Goal: Information Seeking & Learning: Learn about a topic

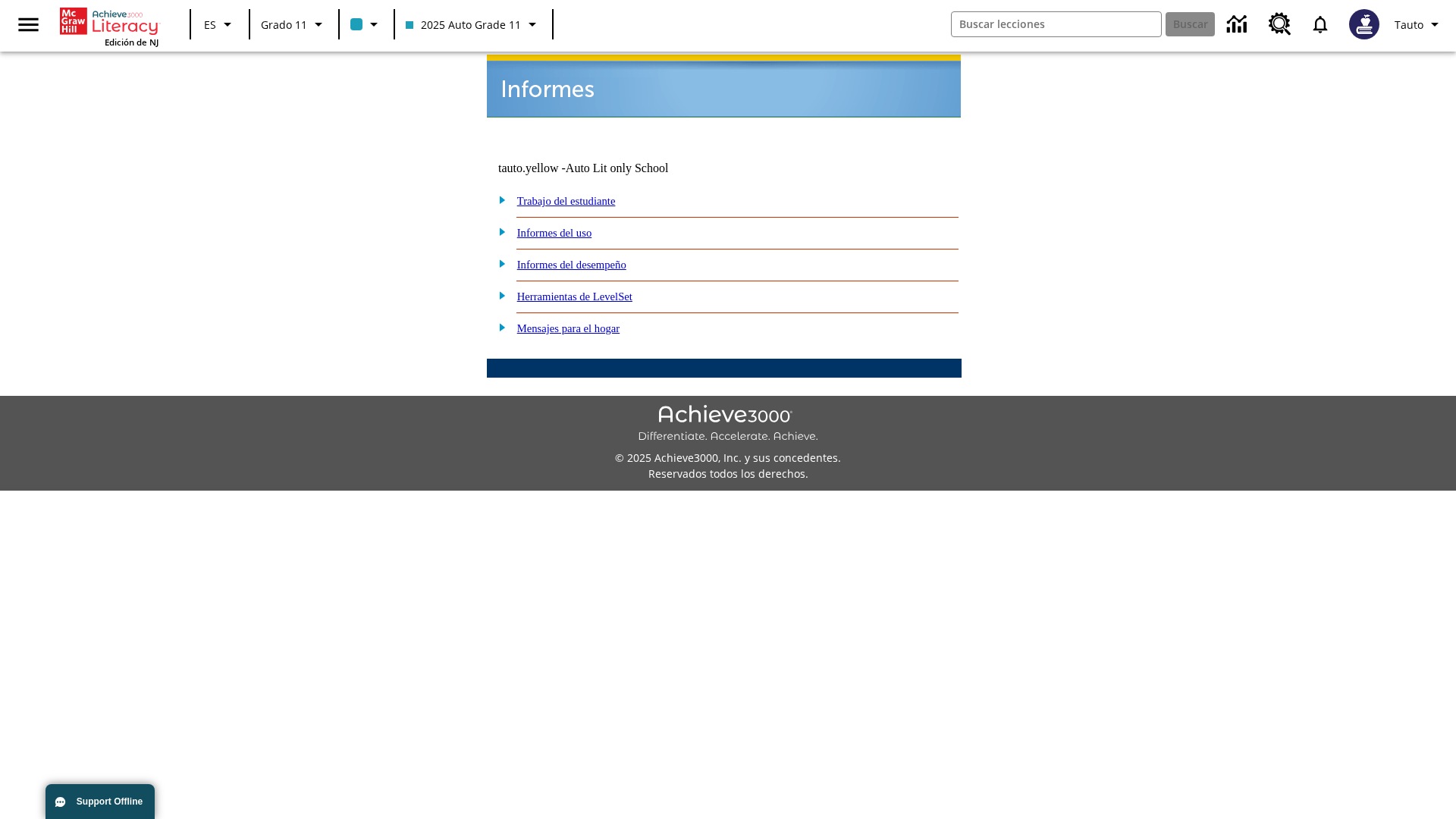
click at [566, 227] on link "Informes del uso" at bounding box center [555, 233] width 75 height 12
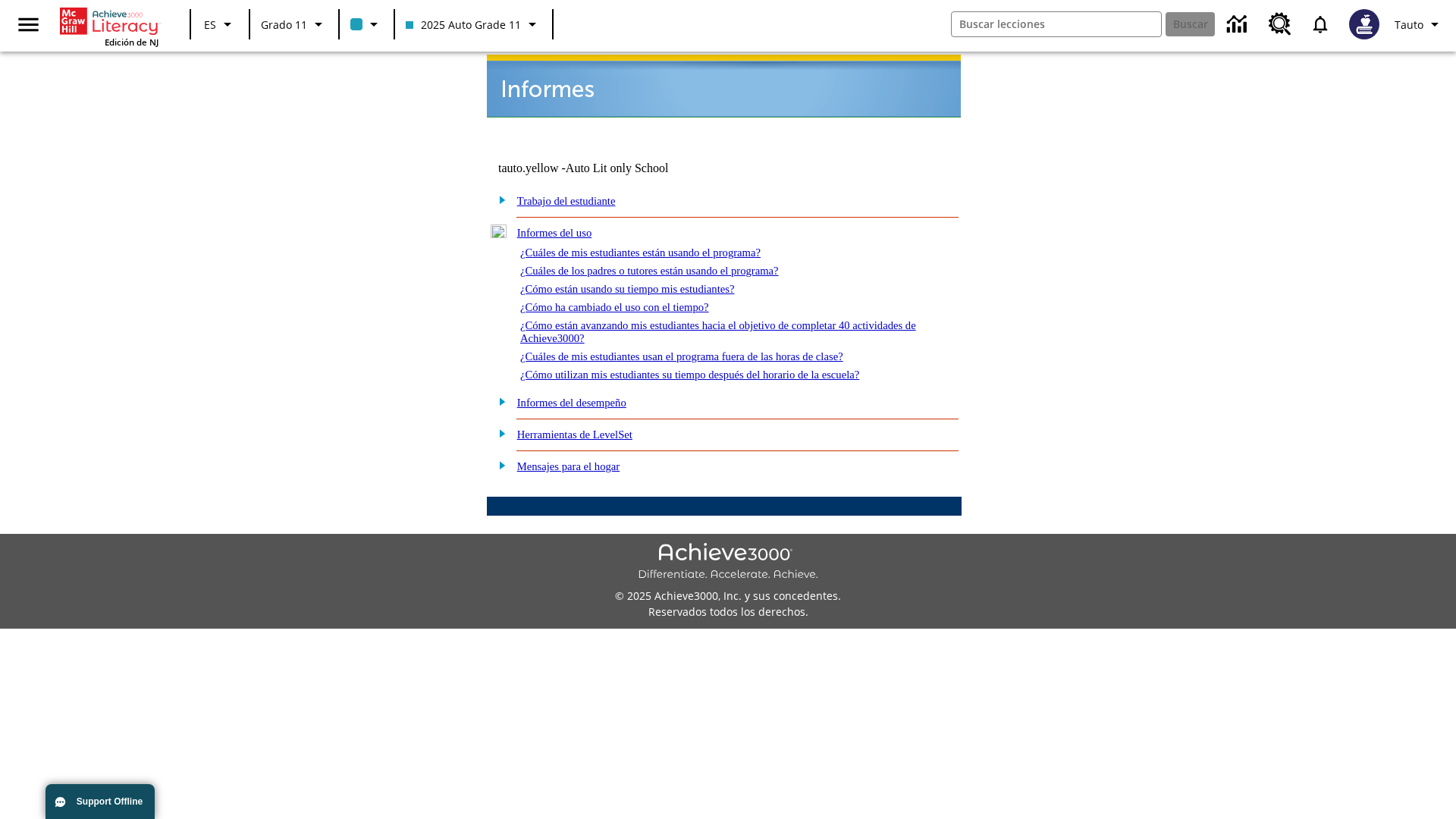
click at [661, 246] on link "¿Cuáles de mis estudiantes están usando el programa?" at bounding box center [640, 252] width 240 height 12
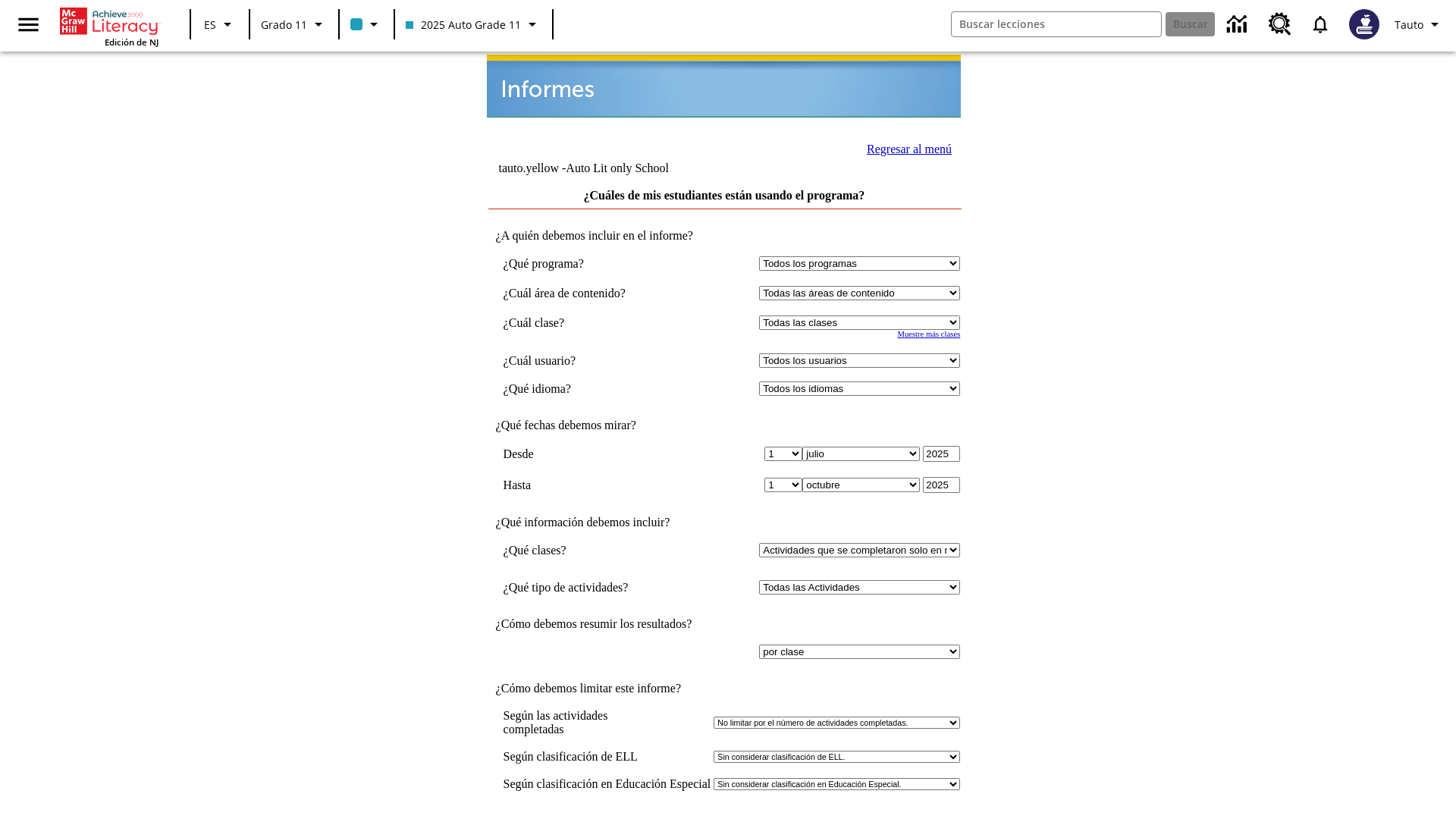
click at [863, 316] on select "Seleccionar una clase: Todas las clases 2025 Auto Grade 11 205 Auto Grade 11 Sa…" at bounding box center [860, 322] width 201 height 14
select select "11133141"
click at [863, 353] on select "Todos los usuarios Puma, Sautoen Puma, Sautoes Puma, Sautoss Twoclasses, Sautoe…" at bounding box center [860, 360] width 201 height 14
select select "21437114"
click at [725, 818] on input "Ver Informe" at bounding box center [724, 835] width 70 height 17
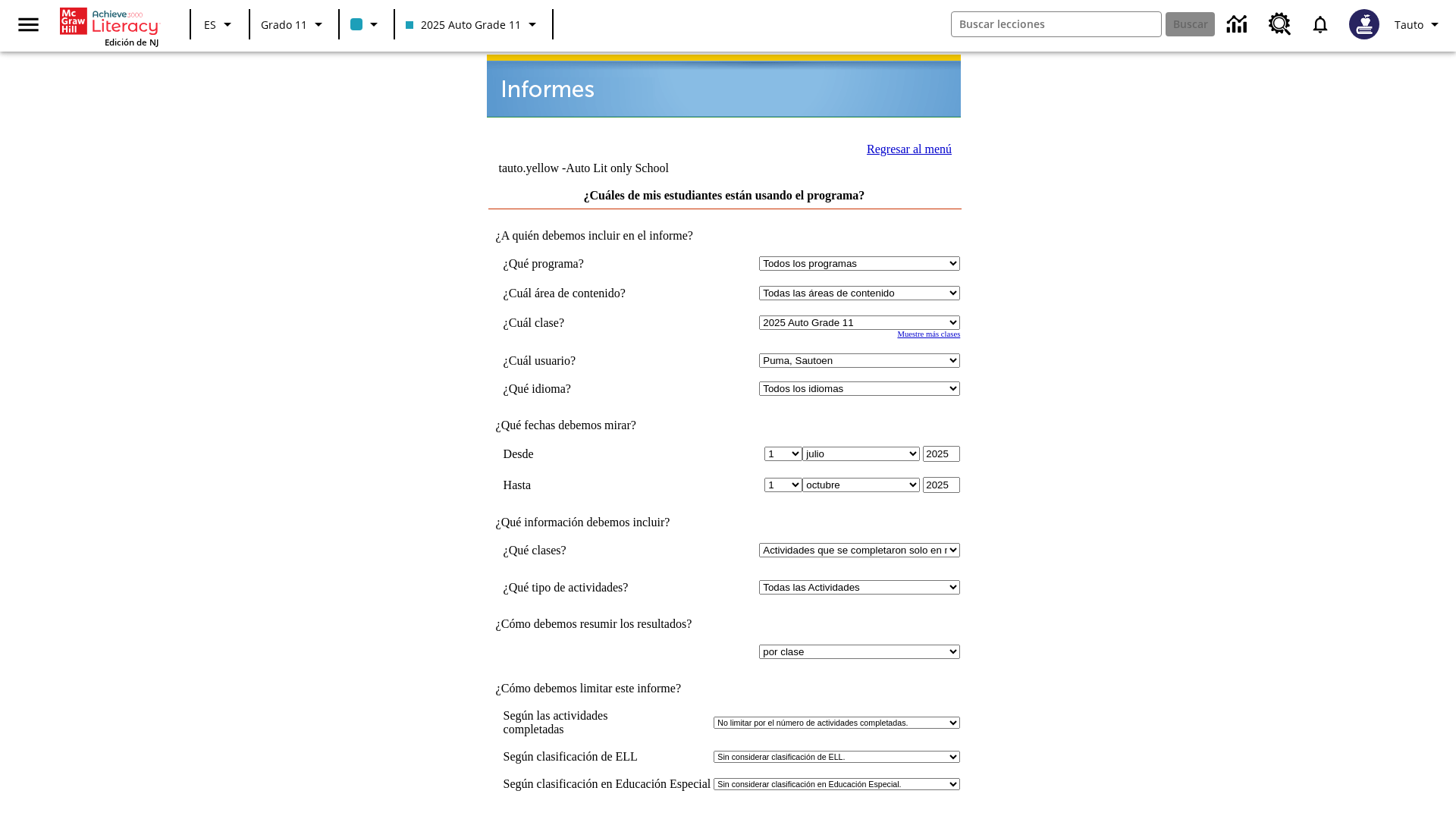
click at [905, 147] on link "Regresar al menú" at bounding box center [909, 148] width 85 height 13
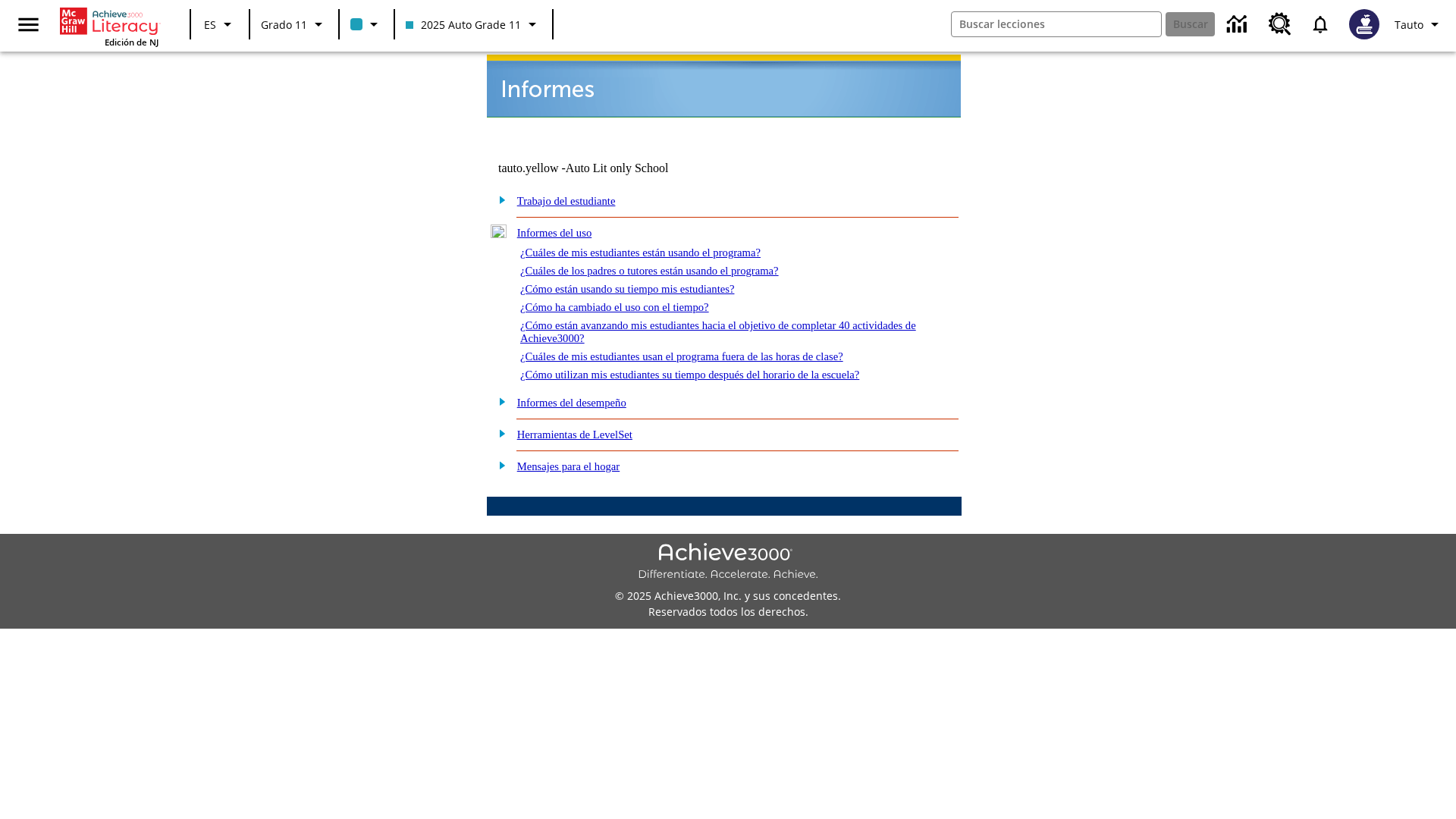
click at [671, 265] on link "¿Cuáles de los padres o tutores están usando el programa?" at bounding box center [649, 270] width 259 height 12
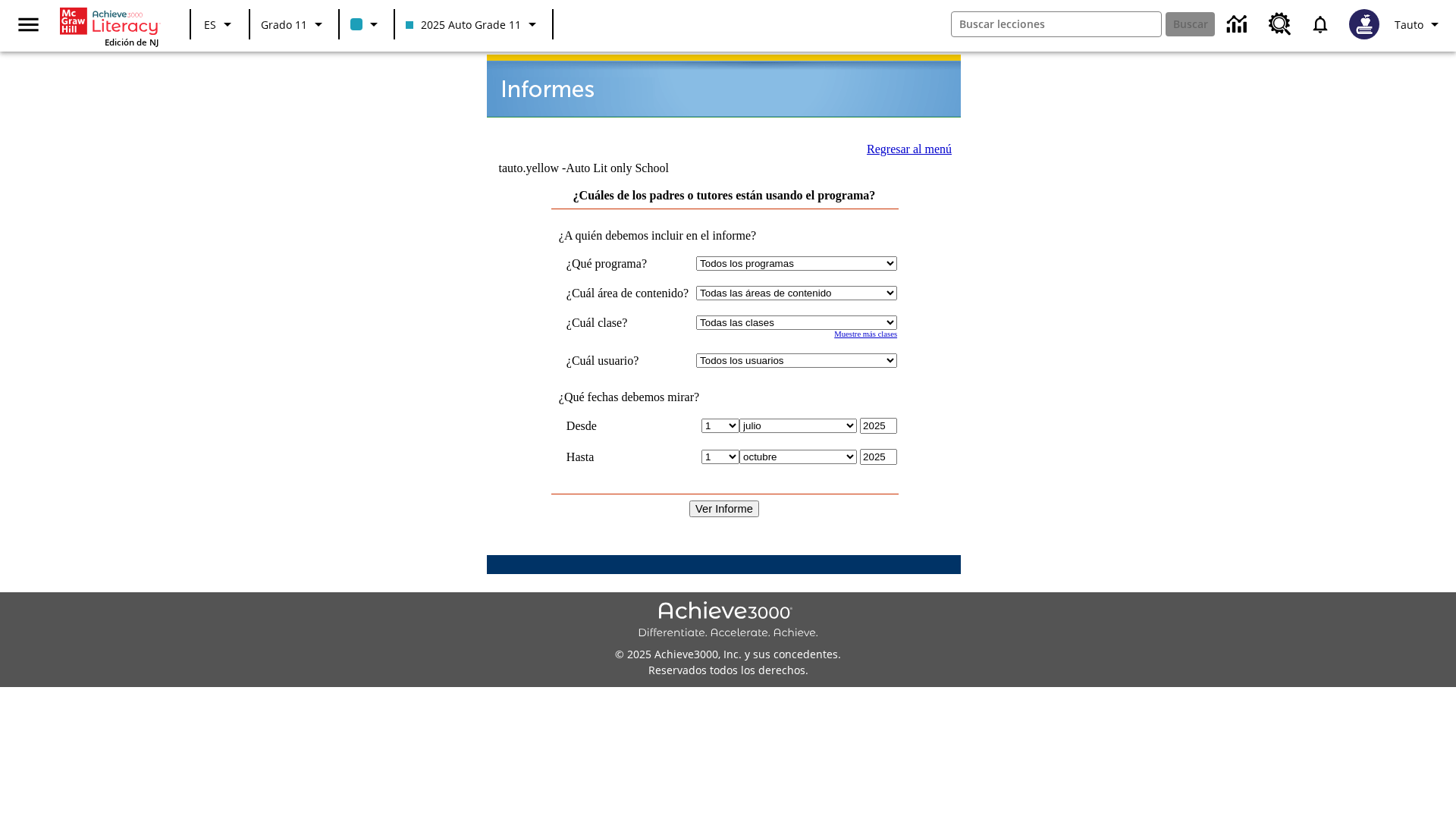
select select "11133141"
click at [811, 353] on select "Todos los usuarios Puma, Sautoen Puma, Sautoes Puma, Sautoss Twoclasses, Sautoe…" at bounding box center [797, 360] width 201 height 14
select select "21437114"
click at [725, 501] on input "Ver Informe" at bounding box center [724, 509] width 70 height 17
click at [903, 147] on link "Regresar al menú" at bounding box center [909, 148] width 85 height 13
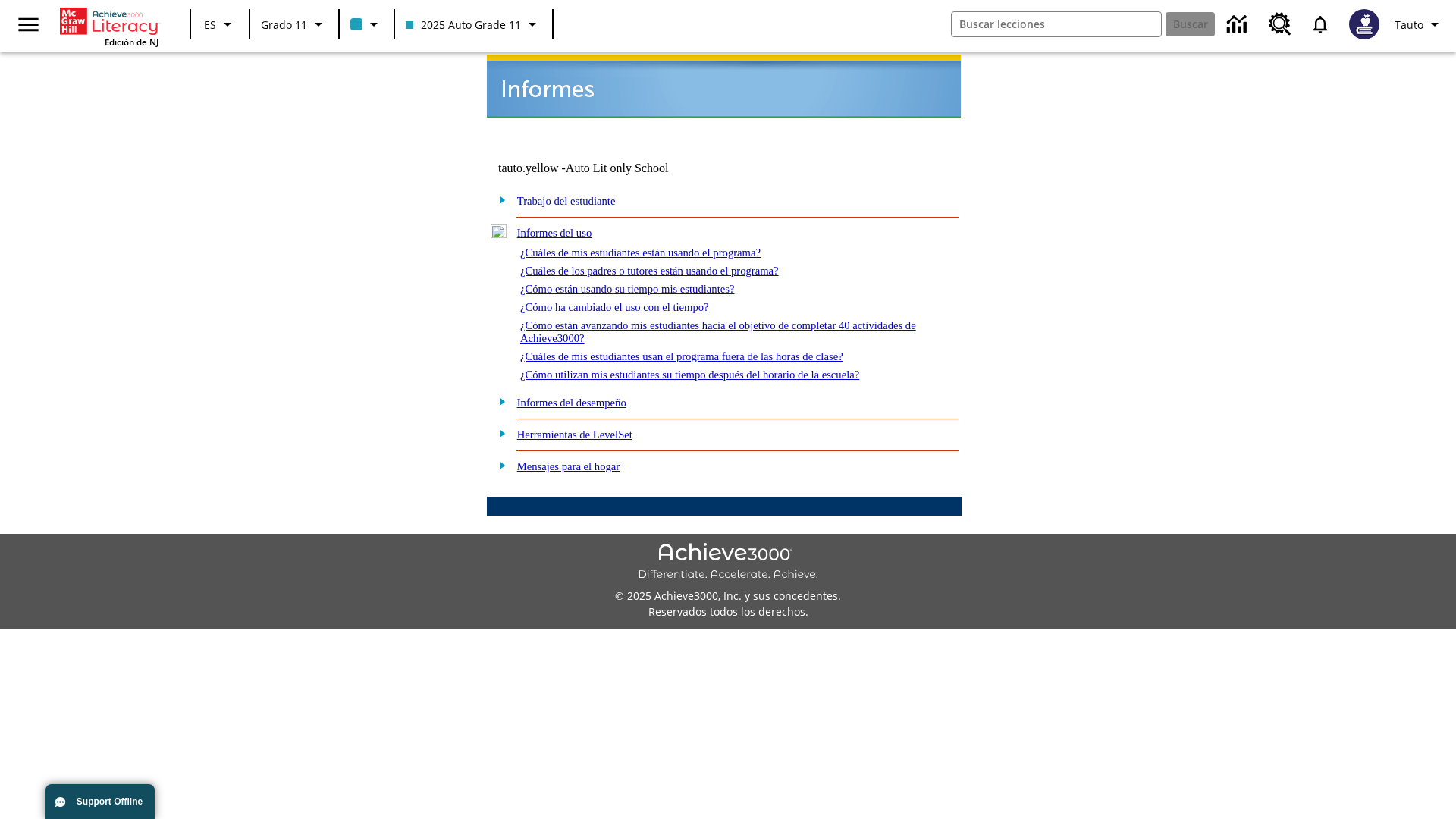
click at [645, 283] on link "¿Cómo están usando su tiempo mis estudiantes?" at bounding box center [627, 289] width 214 height 12
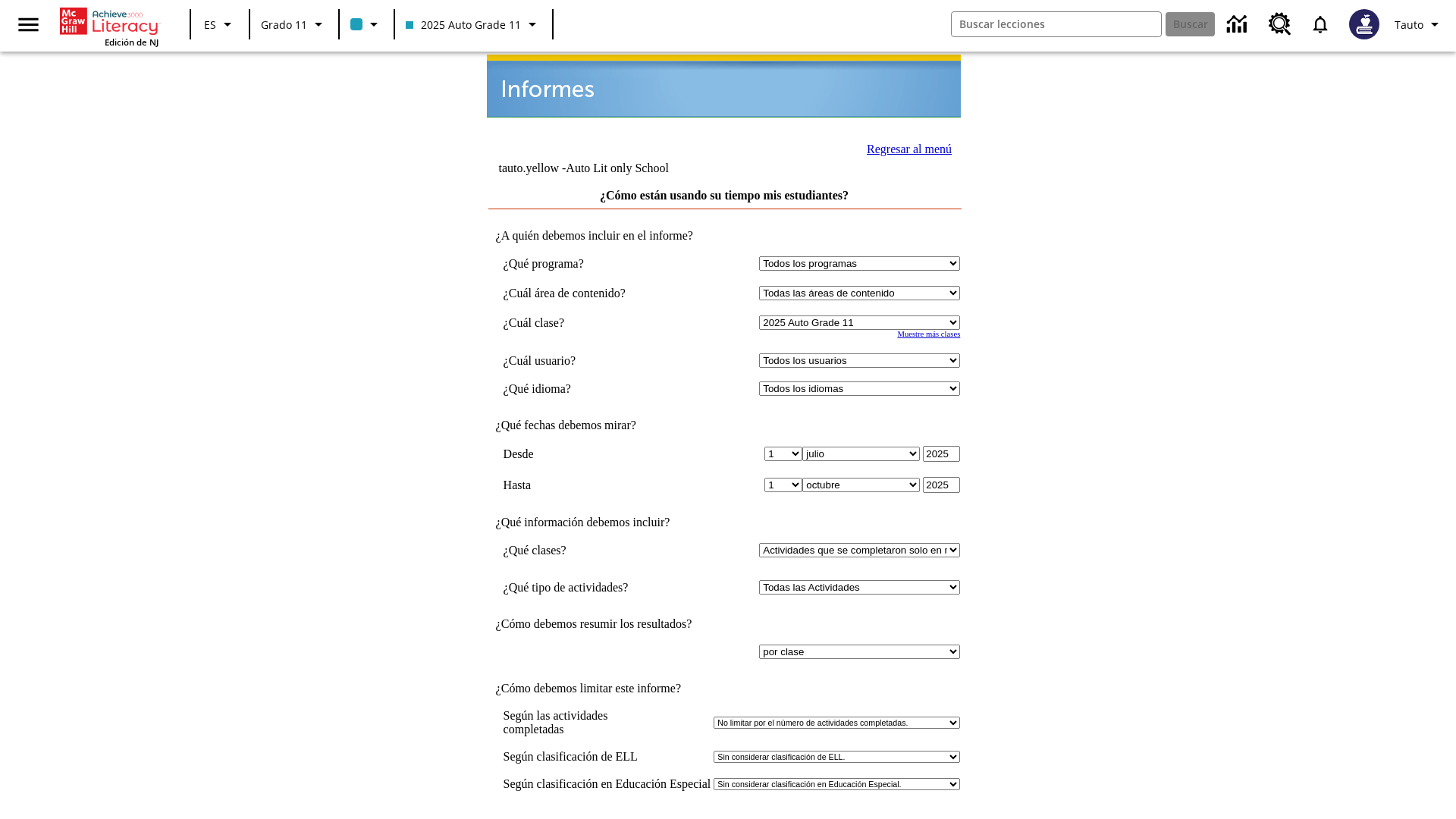
select select "11133141"
click at [863, 353] on select "Todos los usuarios Puma, Sautoen Puma, Sautoes Puma, Sautoss Twoclasses, Sautoe…" at bounding box center [860, 360] width 201 height 14
select select "21437114"
click at [725, 818] on input "Ver Informe" at bounding box center [724, 835] width 70 height 17
click at [905, 147] on link "Regresar al menú" at bounding box center [909, 148] width 85 height 13
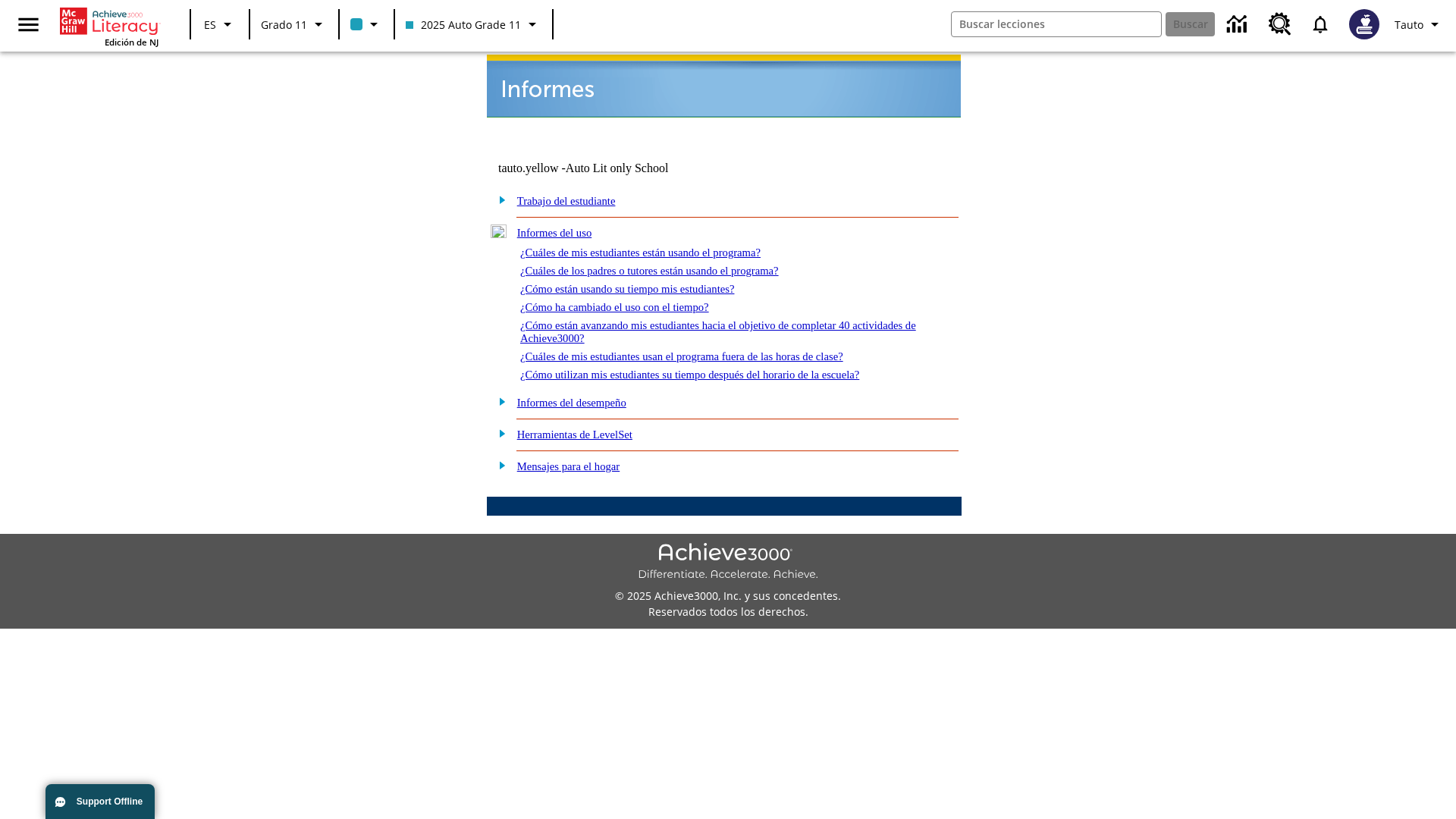
click at [628, 301] on link "¿Cómo ha cambiado el uso con el tiempo?" at bounding box center [614, 306] width 188 height 12
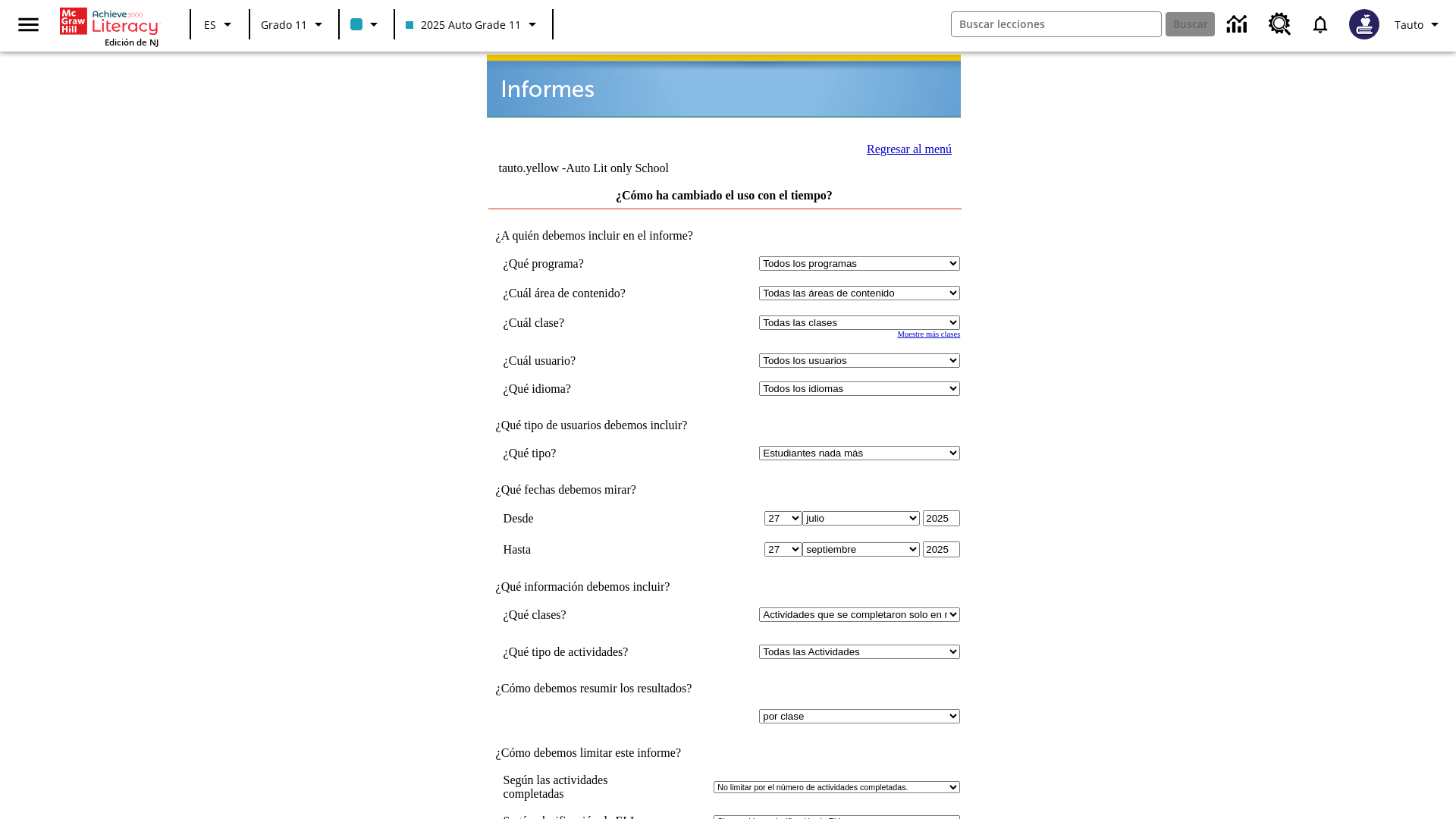
click at [863, 316] on select "Seleccionar una clase: Todas las clases 2025 Auto Grade 11 205 Auto Grade 11 Sa…" at bounding box center [860, 322] width 201 height 14
select select "11133141"
select select "21437114"
click at [905, 147] on link "Regresar al menú" at bounding box center [909, 148] width 85 height 13
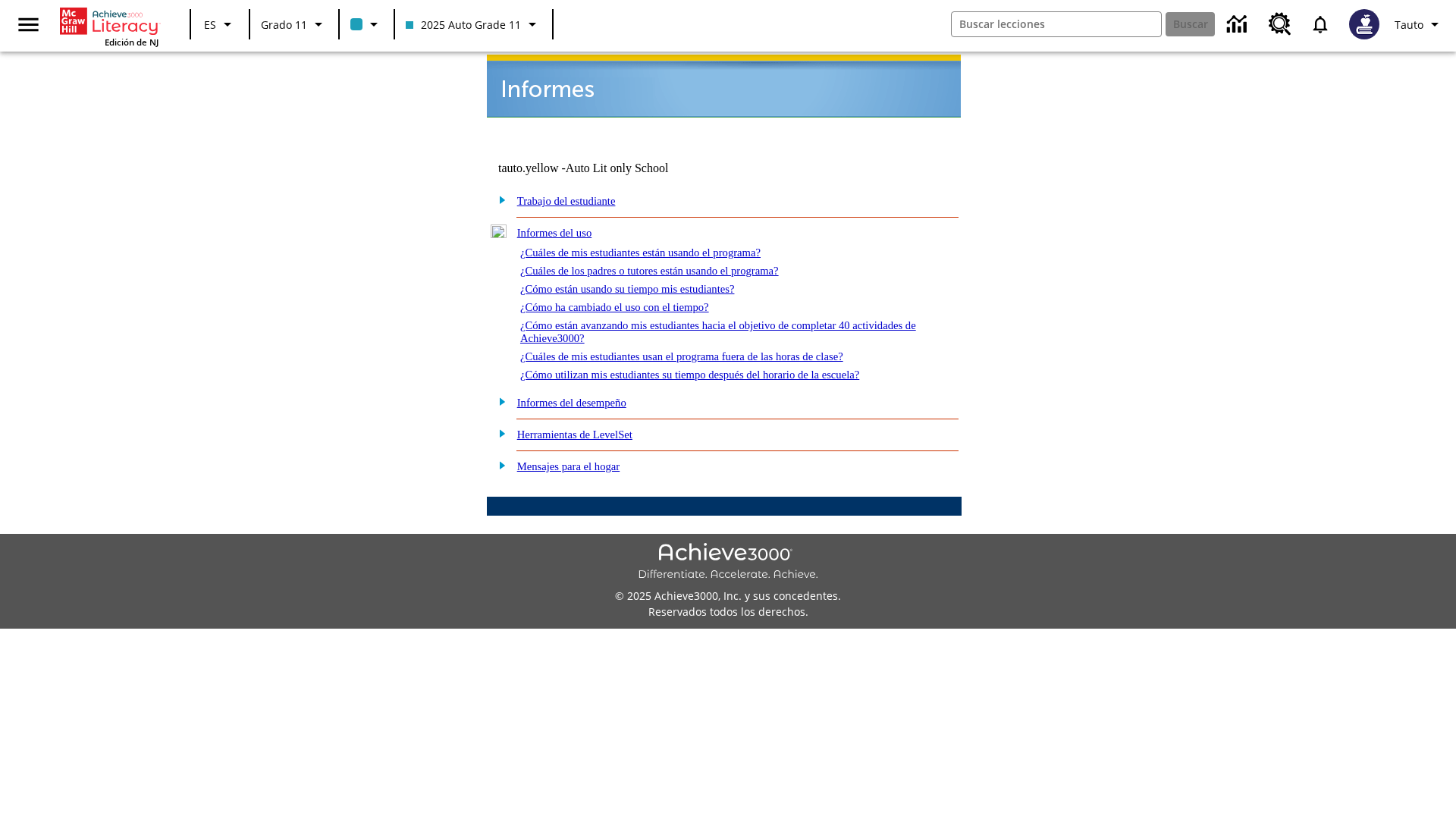
click at [711, 319] on link "¿Cómo están avanzando mis estudiantes hacia el objetivo de completar 40 activid…" at bounding box center [718, 332] width 396 height 25
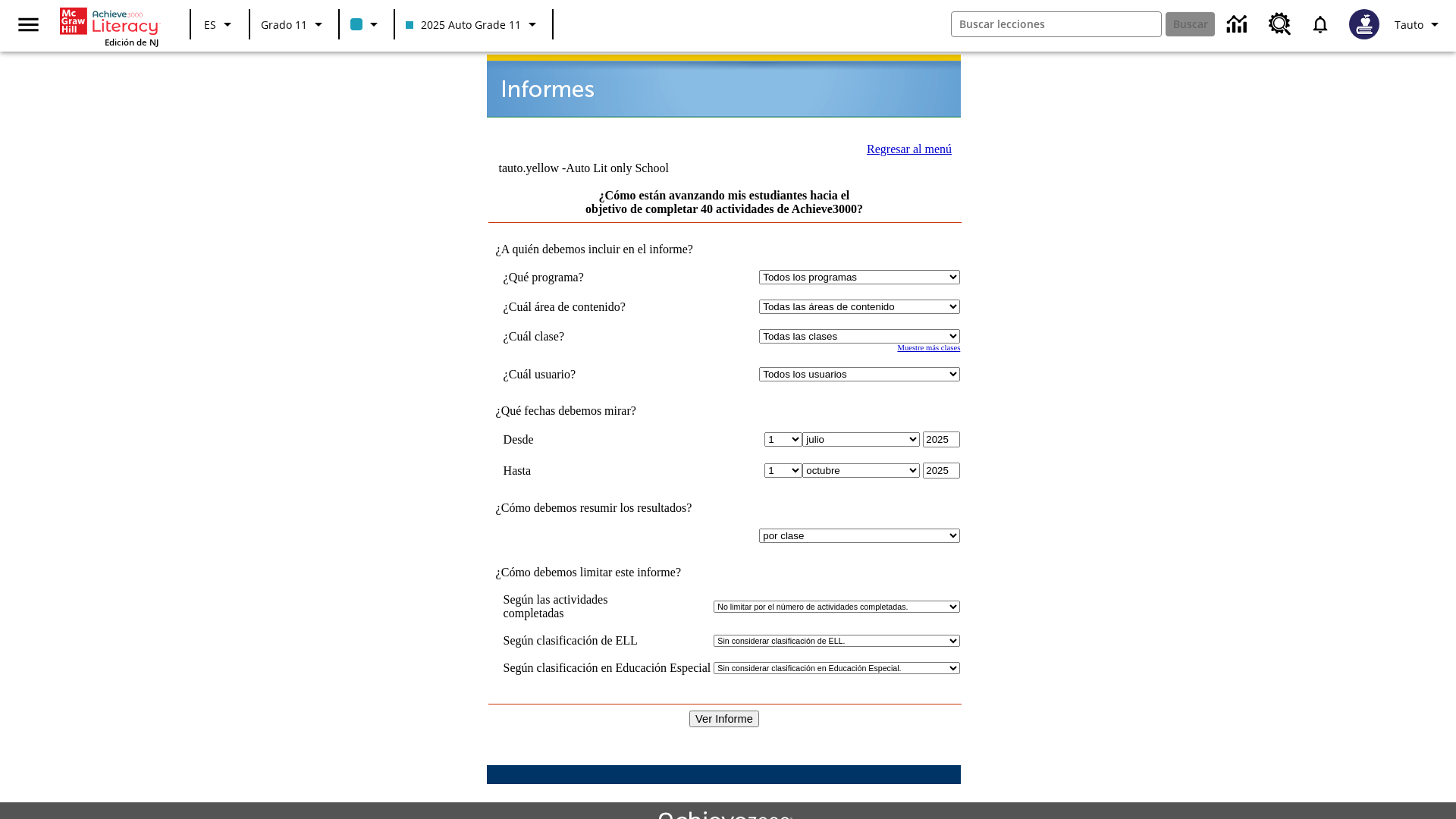
click at [863, 329] on select "Seleccionar una clase: Todas las clases 2025 Auto Grade 11 205 Auto Grade 11 Sa…" at bounding box center [860, 336] width 201 height 14
select select "11133141"
select select "21437114"
click at [725, 710] on input "Ver Informe" at bounding box center [724, 719] width 70 height 17
click at [905, 147] on link "Regresar al menú" at bounding box center [909, 148] width 85 height 13
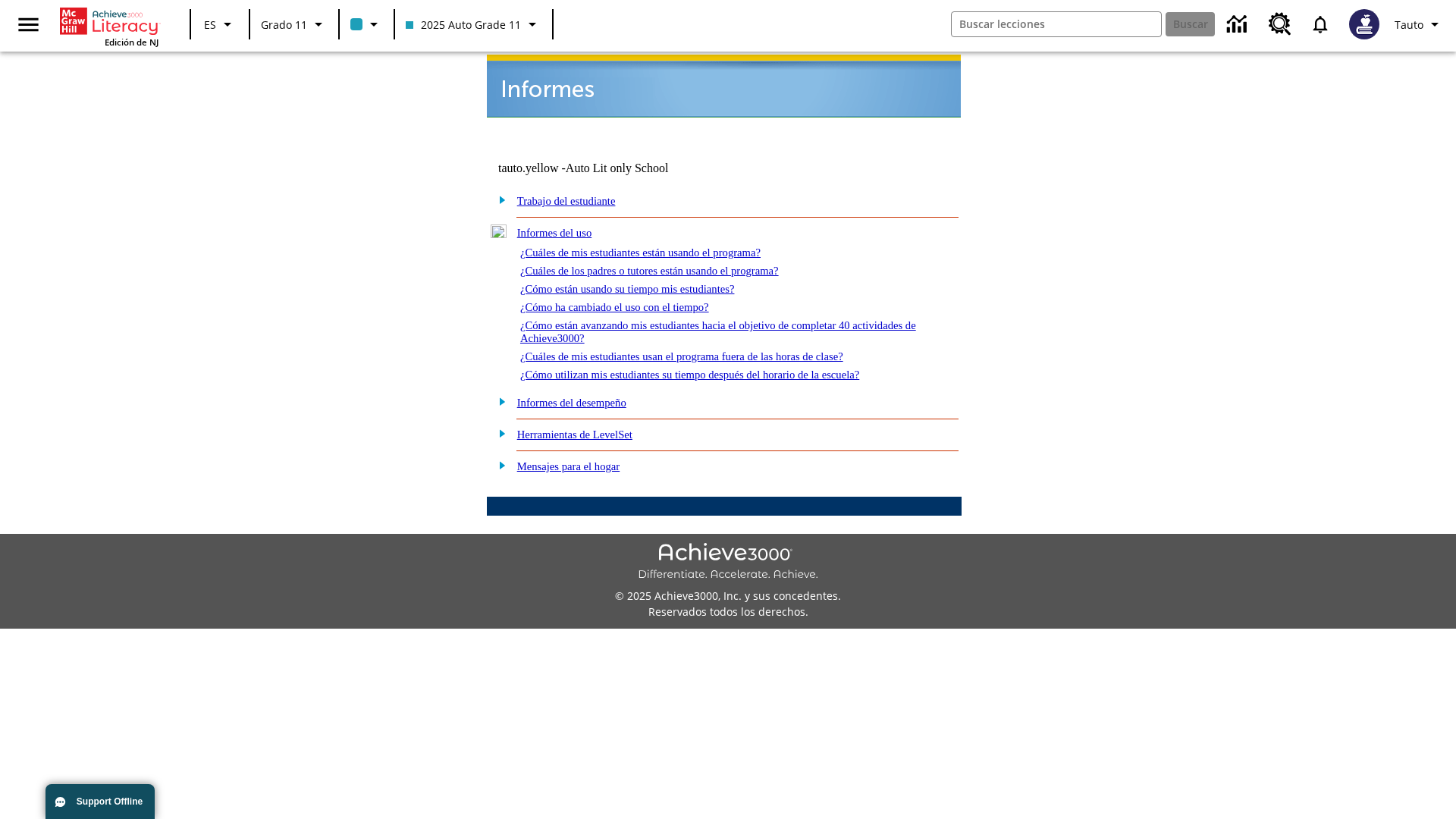
click at [710, 350] on link "¿Cuáles de mis estudiantes usan el programa fuera de las horas de clase?" at bounding box center [682, 356] width 323 height 12
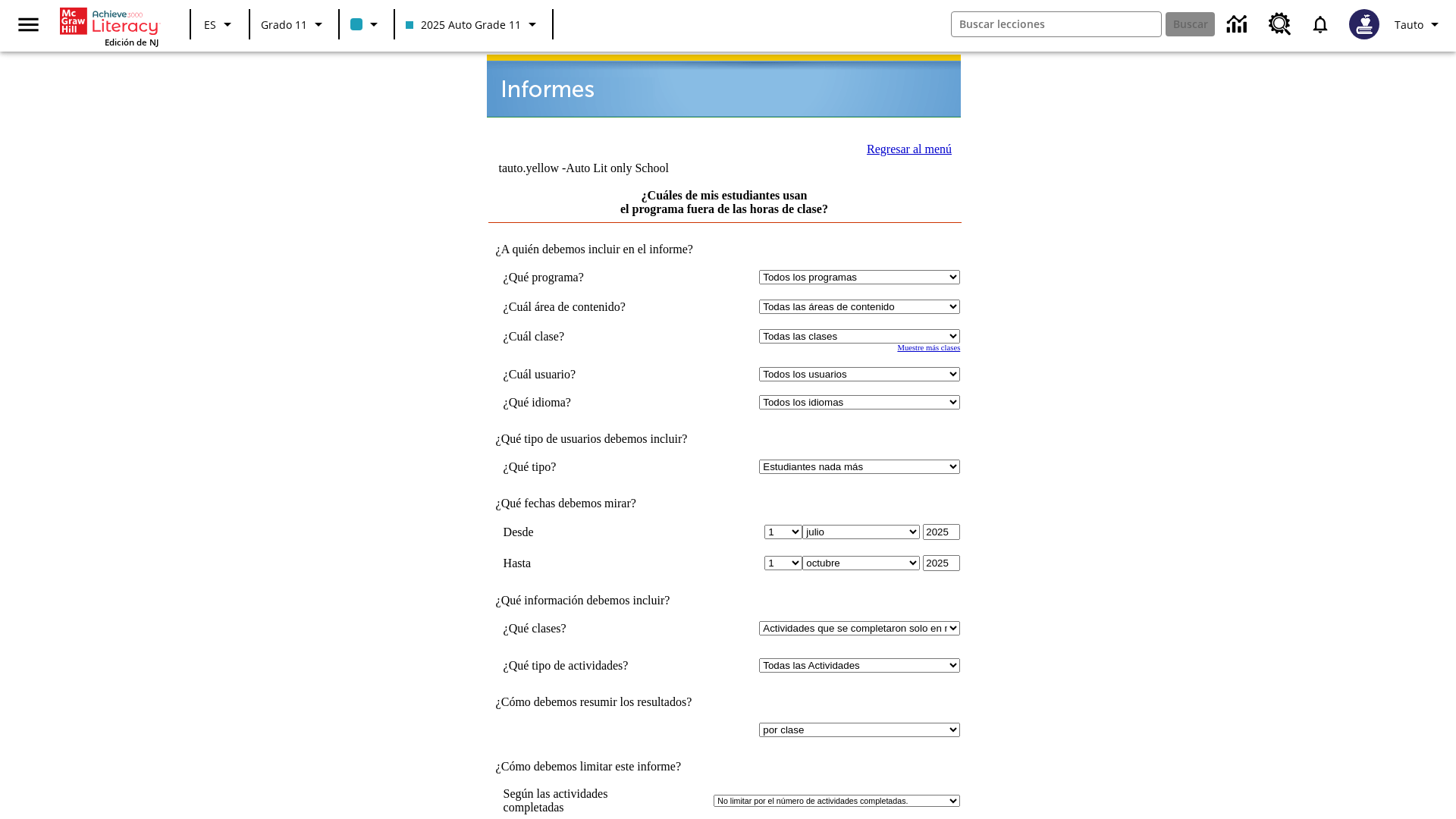
click at [863, 329] on select "Seleccionar una clase: Todas las clases 2025 Auto Grade 11 205 Auto Grade 11 Sa…" at bounding box center [860, 336] width 201 height 14
select select "11133141"
click at [863, 367] on select "Todos los usuarios Puma, Sautoen Puma, Sautoes Puma, Sautoss Twoclasses, Sautoe…" at bounding box center [860, 373] width 201 height 14
select select "21437114"
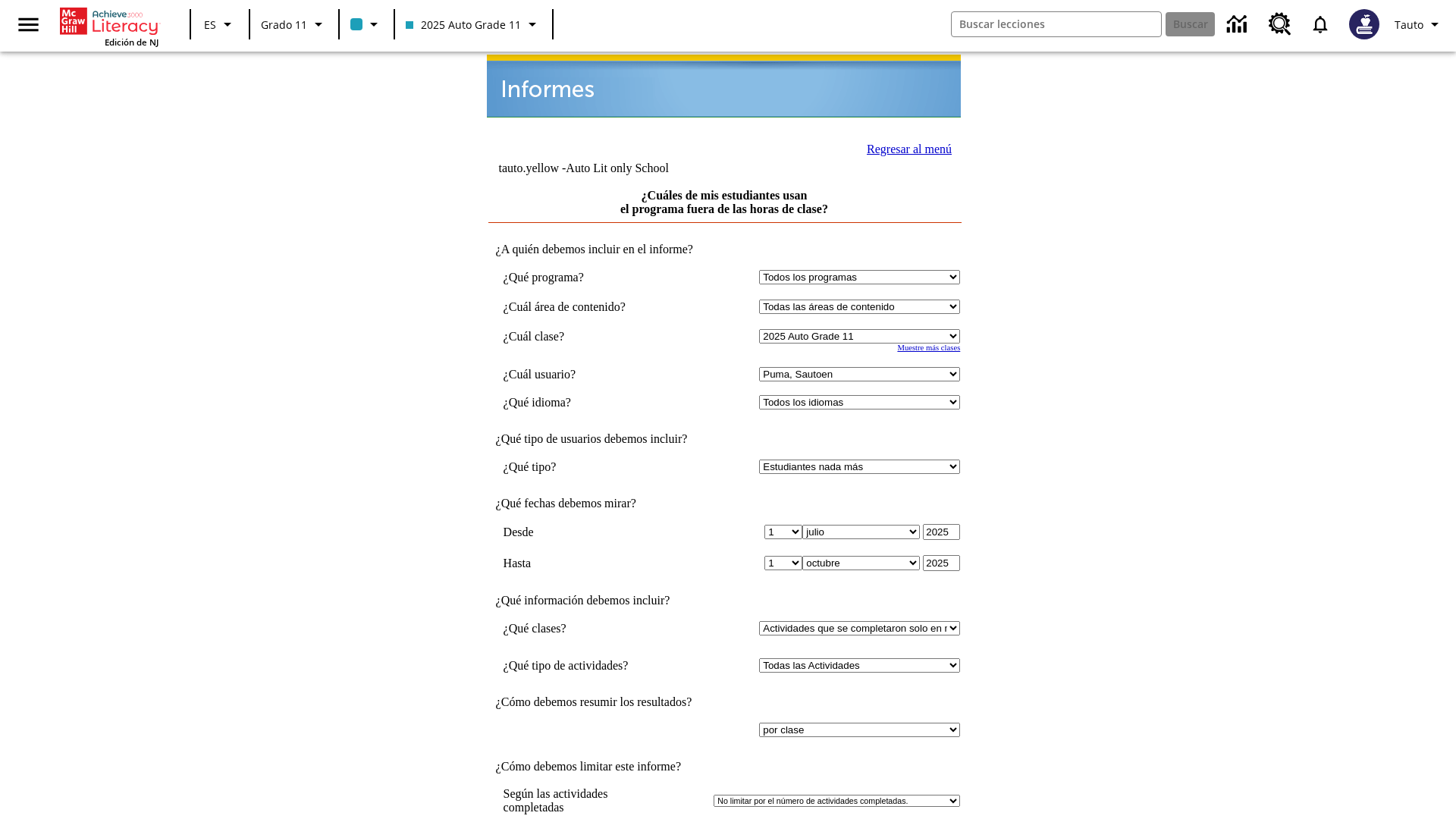
scroll to position [12, 0]
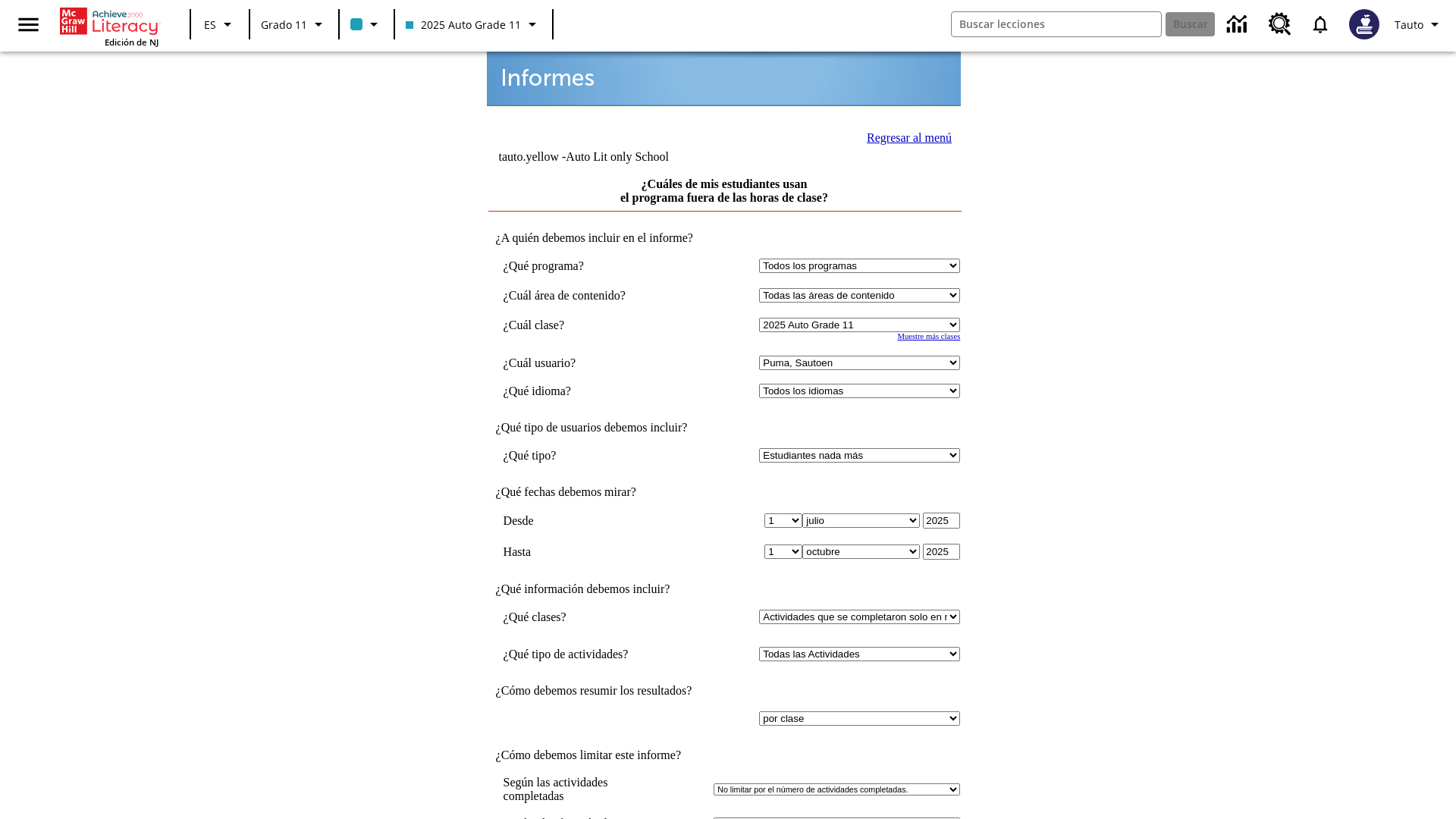
click at [905, 136] on link "Regresar al menú" at bounding box center [909, 137] width 85 height 13
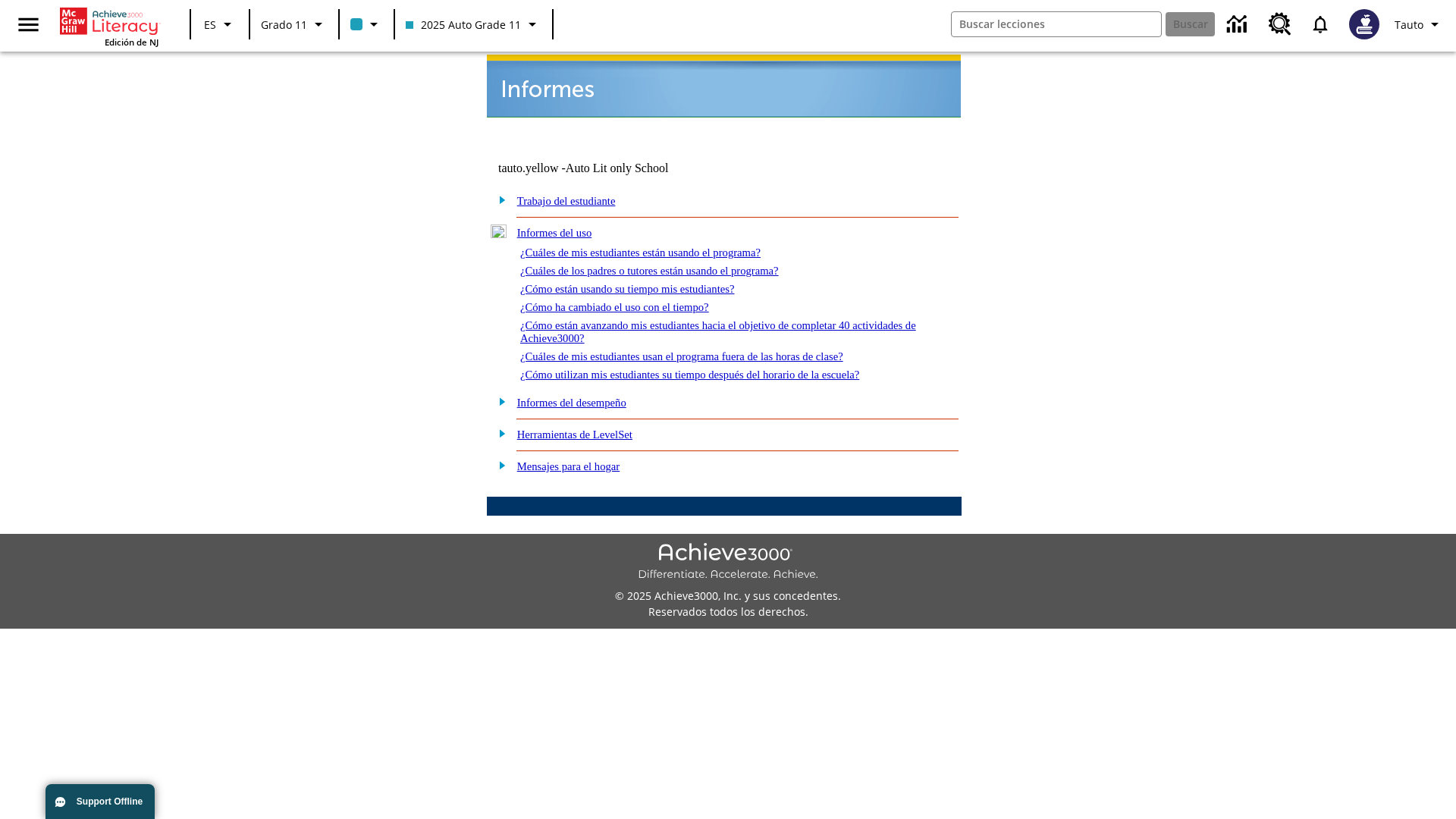
click at [716, 368] on link "¿Cómo utilizan mis estudiantes su tiempo después del horario de la escuela?" at bounding box center [689, 374] width 339 height 12
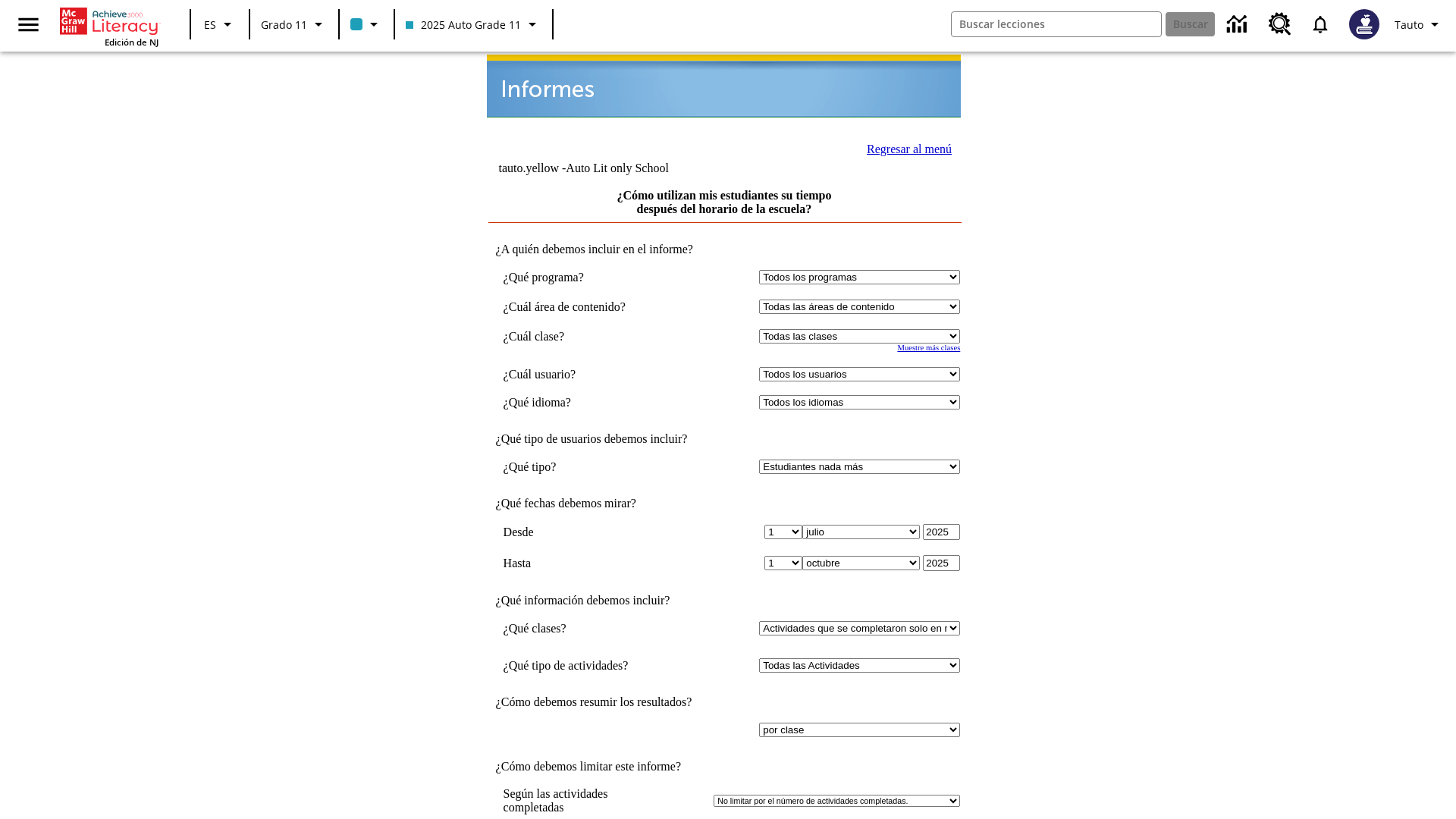
click at [863, 329] on select "Seleccionar una clase: Todas las clases 2025 Auto Grade 11 205 Auto Grade 11 Sa…" at bounding box center [860, 336] width 201 height 14
select select "11133141"
click at [863, 367] on select "Todos los usuarios Puma, Sautoen Puma, Sautoes Puma, Sautoss Twoclasses, Sautoe…" at bounding box center [860, 373] width 201 height 14
select select "21437114"
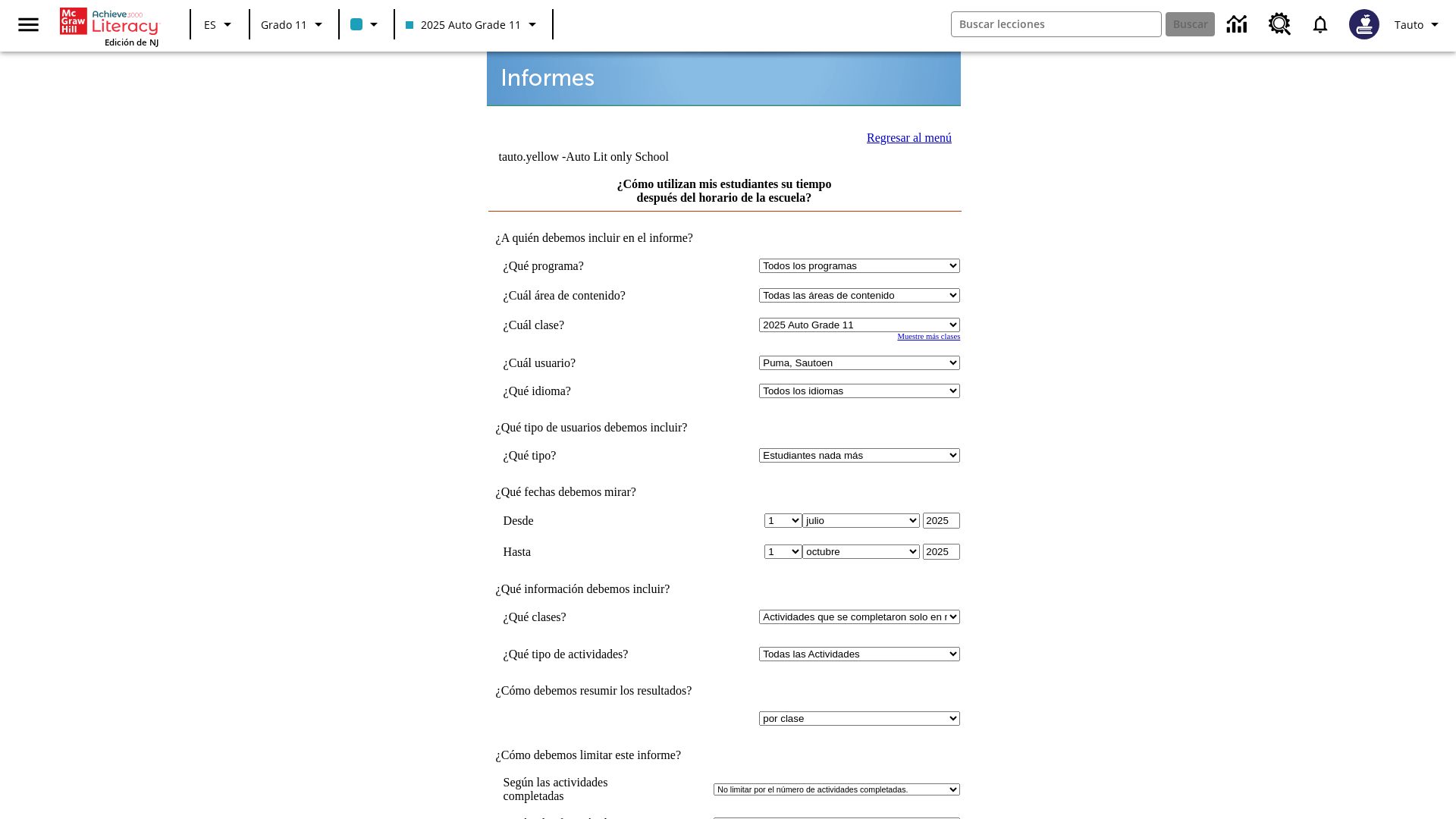
click at [905, 136] on link "Regresar al menú" at bounding box center [909, 137] width 85 height 13
